Goal: Information Seeking & Learning: Check status

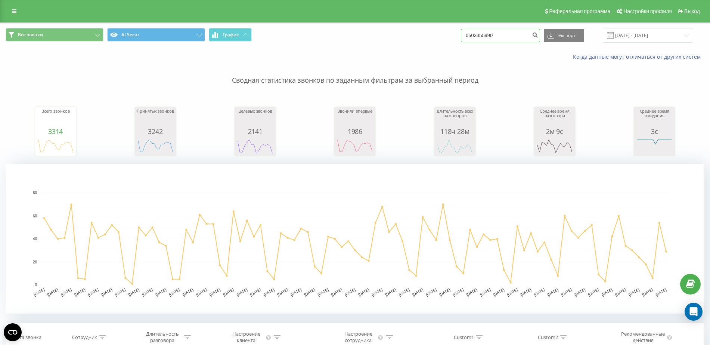
drag, startPoint x: 510, startPoint y: 35, endPoint x: 369, endPoint y: 37, distance: 141.3
click at [370, 37] on div "Все звонки AI Secur График 0503355990 Экспорт .csv .xls .xlsx [DATE] - [DATE]" at bounding box center [355, 35] width 699 height 15
paste input "733523747"
type input "0733523747"
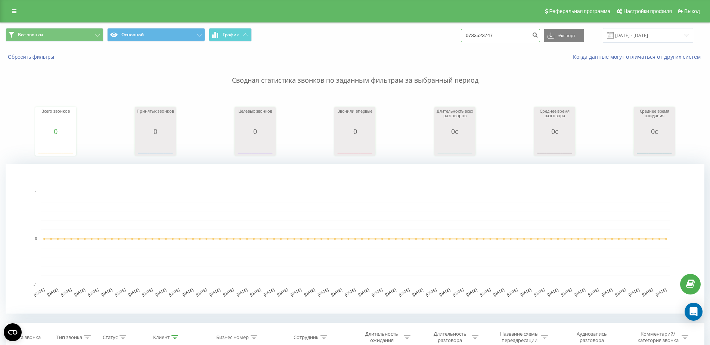
drag, startPoint x: 507, startPoint y: 34, endPoint x: 404, endPoint y: 34, distance: 103.1
click at [404, 34] on div "Все звонки Основной График 0733523747 Экспорт .csv .xls .xlsx 20.05.2025 - 20.0…" at bounding box center [355, 35] width 699 height 15
paste input "632284986"
type input "0632284986"
